Goal: Find specific page/section: Find specific page/section

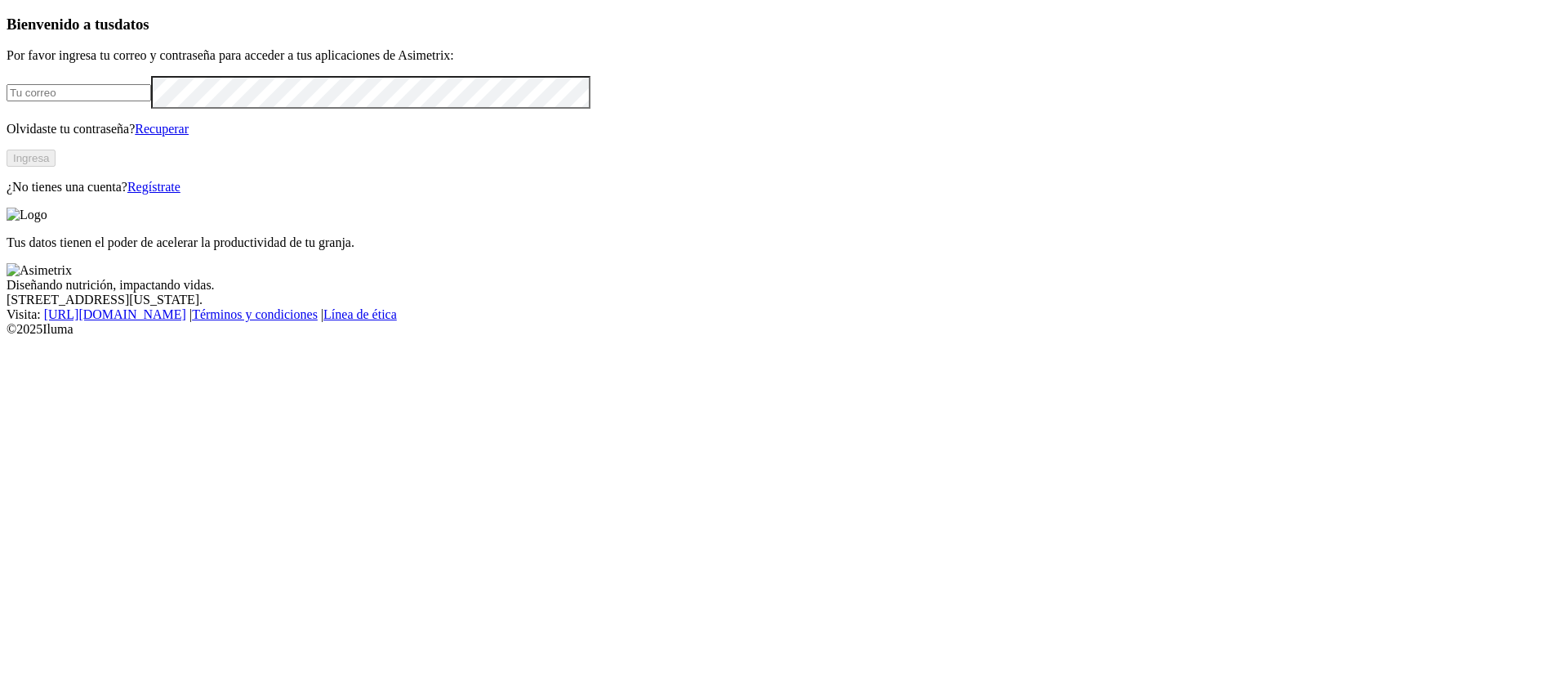
type input "[PERSON_NAME][EMAIL_ADDRESS][PERSON_NAME][DOMAIN_NAME]"
click at [56, 167] on button "Ingresa" at bounding box center [31, 158] width 49 height 17
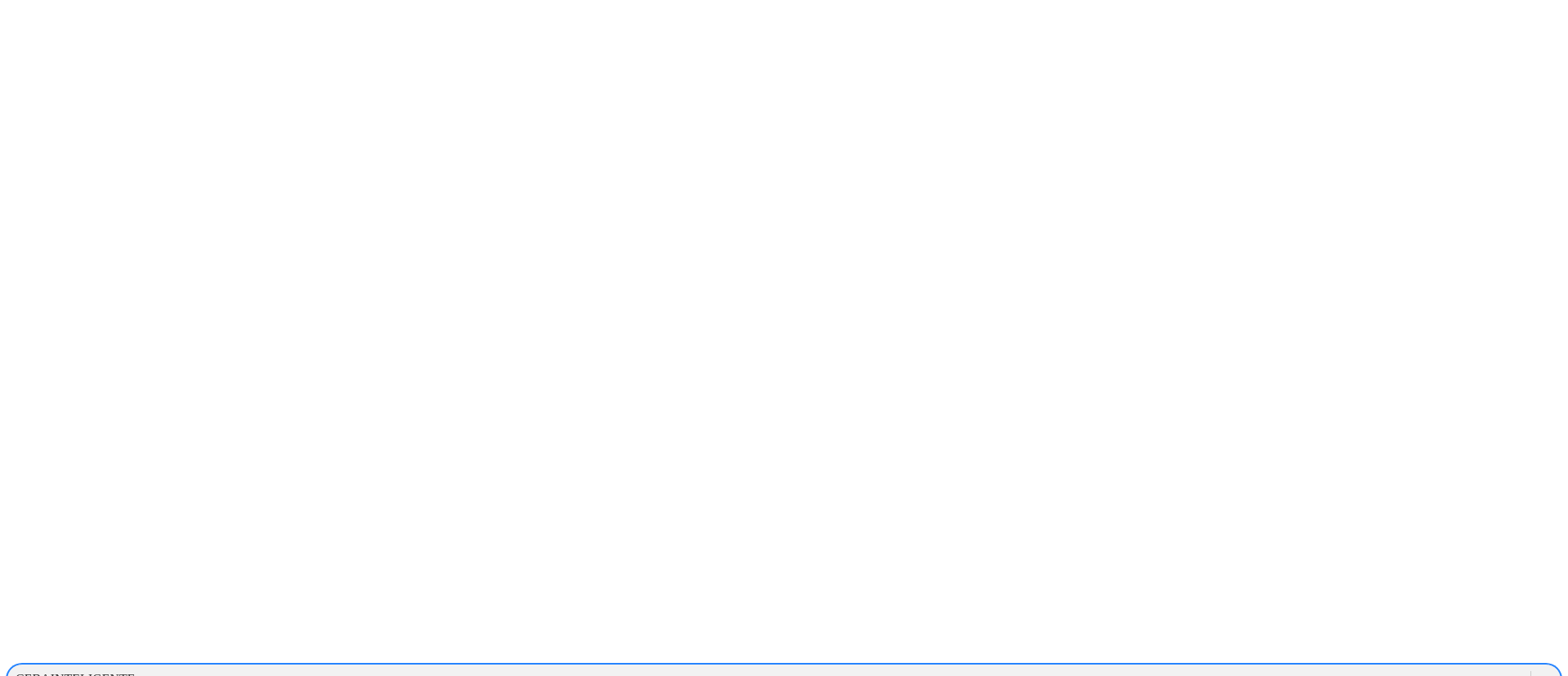
click at [1538, 671] on icon at bounding box center [1546, 679] width 16 height 16
click at [130, 672] on div "GRUPOSANISIDRO" at bounding box center [73, 679] width 115 height 15
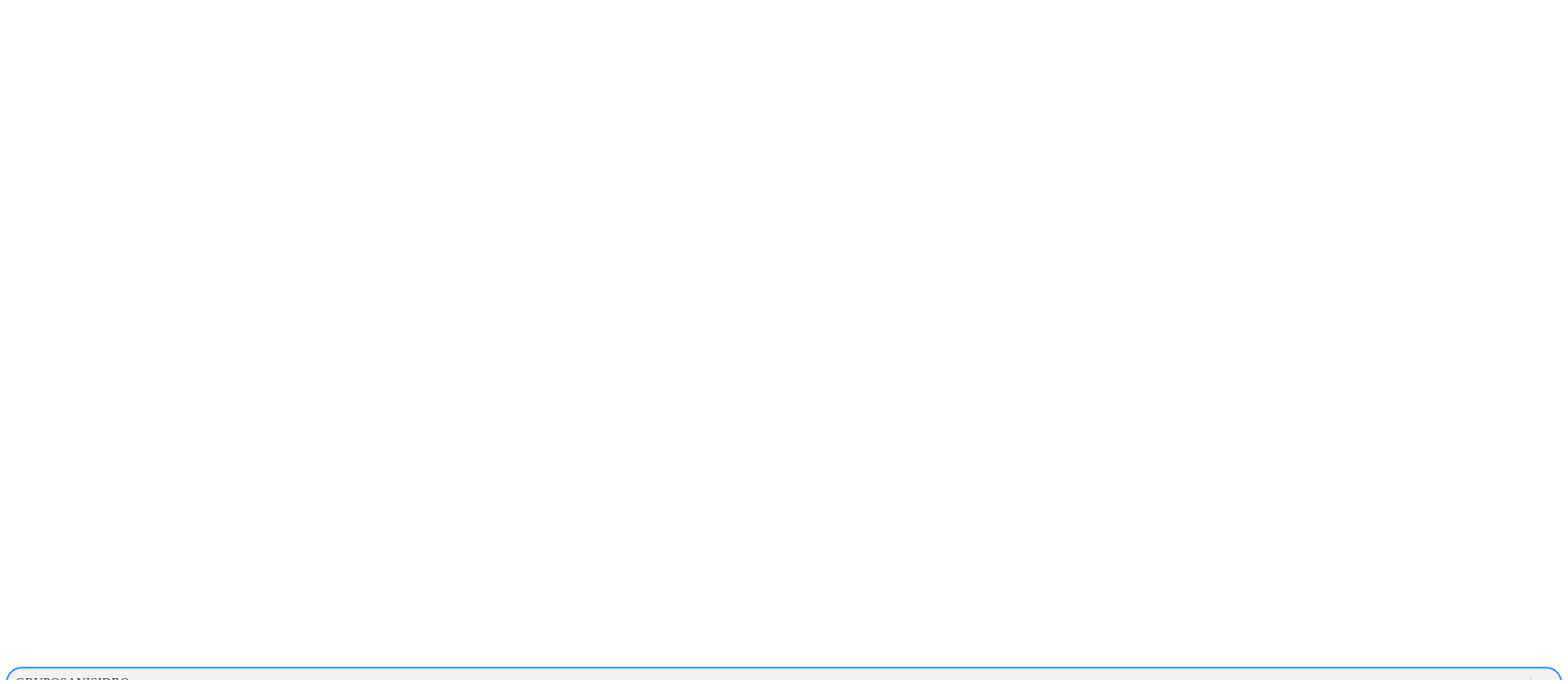
scroll to position [89, 0]
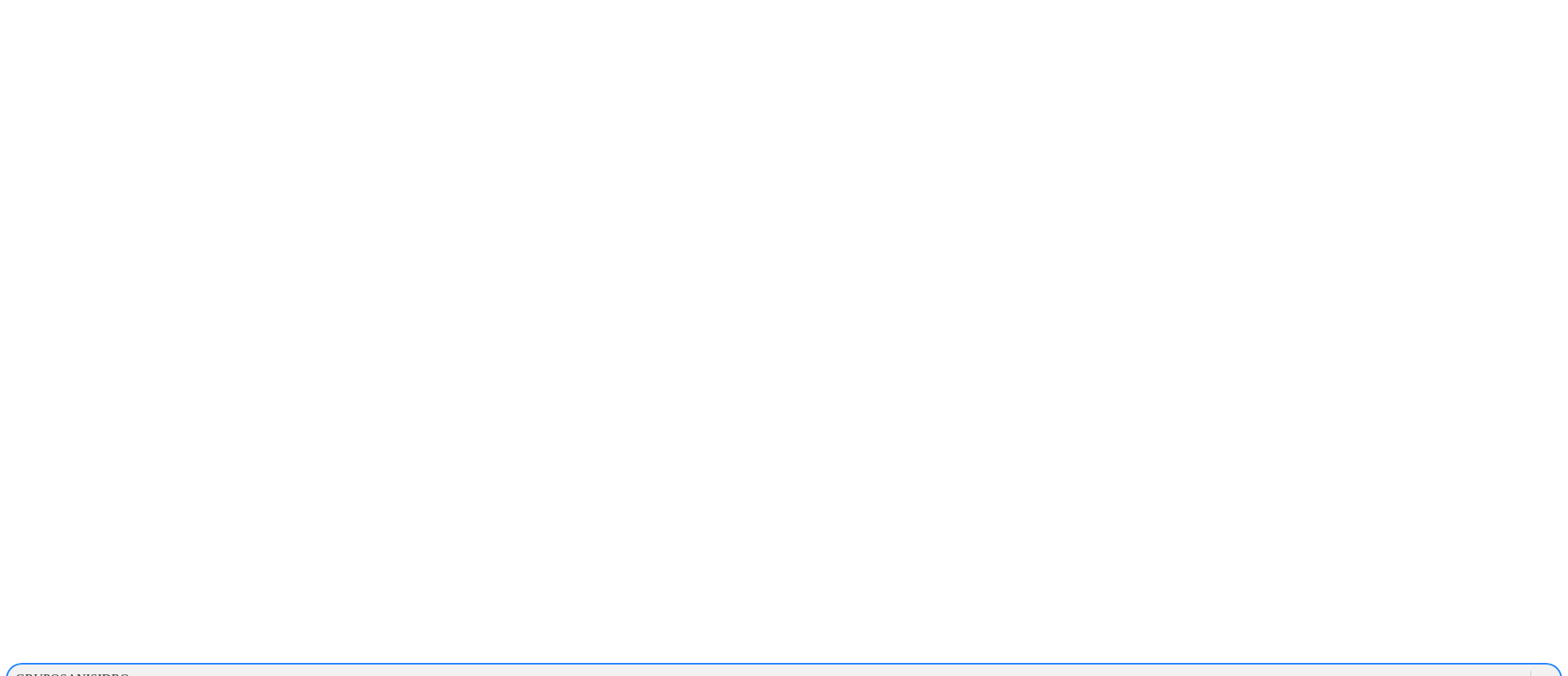
click at [1538, 671] on icon at bounding box center [1546, 679] width 16 height 16
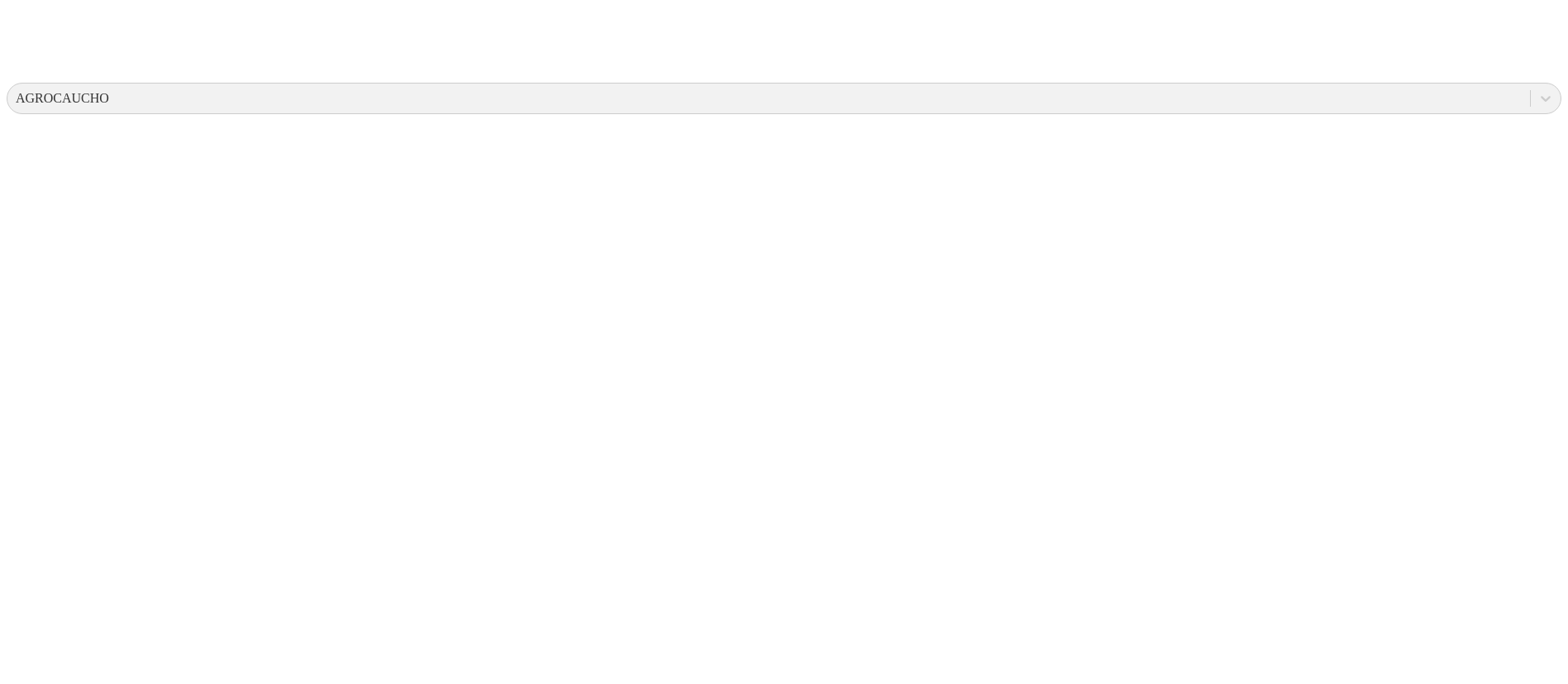
scroll to position [178, 0]
